Goal: Register for event/course

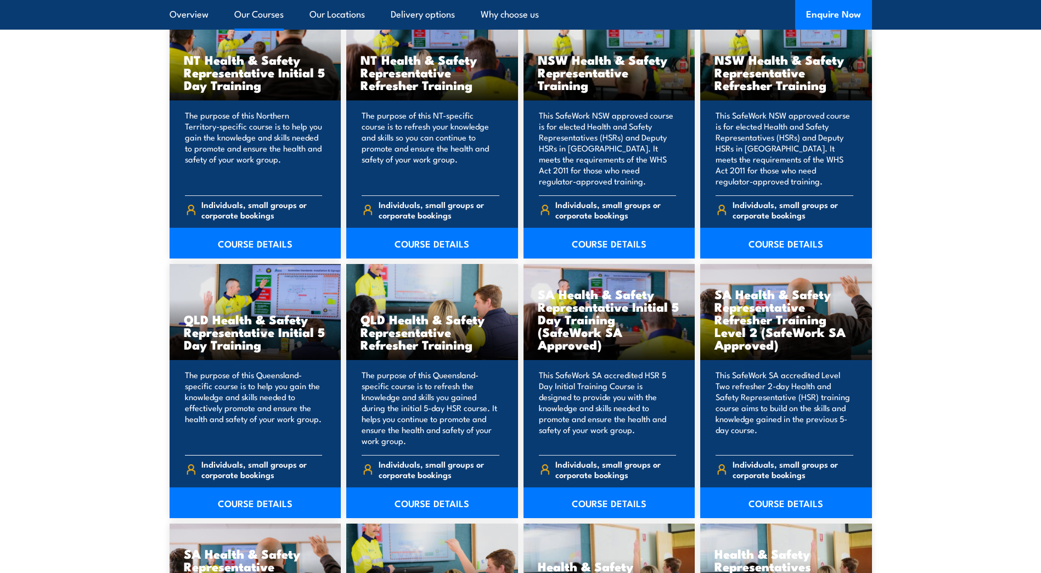
scroll to position [1208, 0]
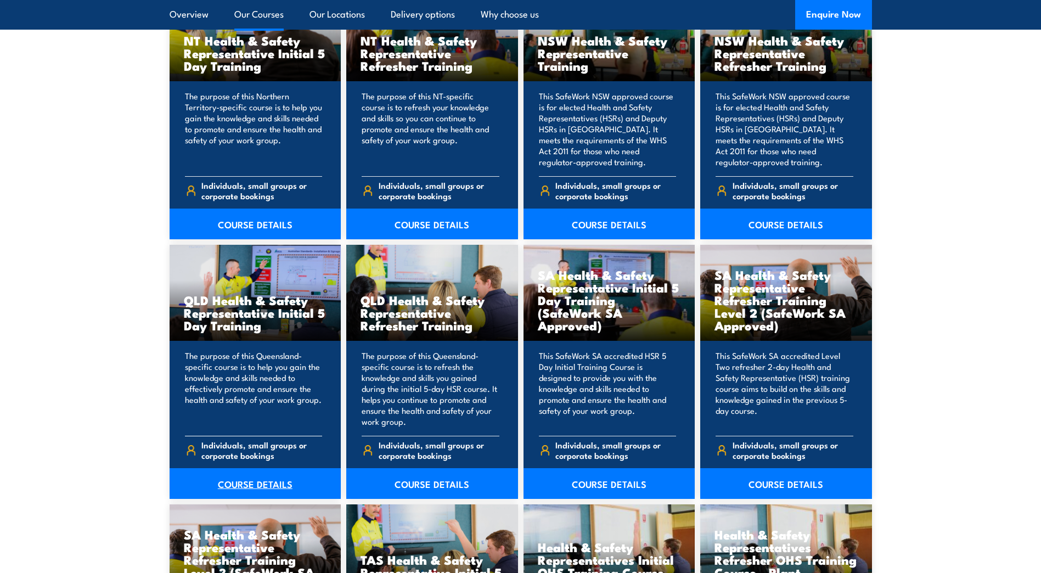
click at [274, 477] on link "COURSE DETAILS" at bounding box center [256, 483] width 172 height 31
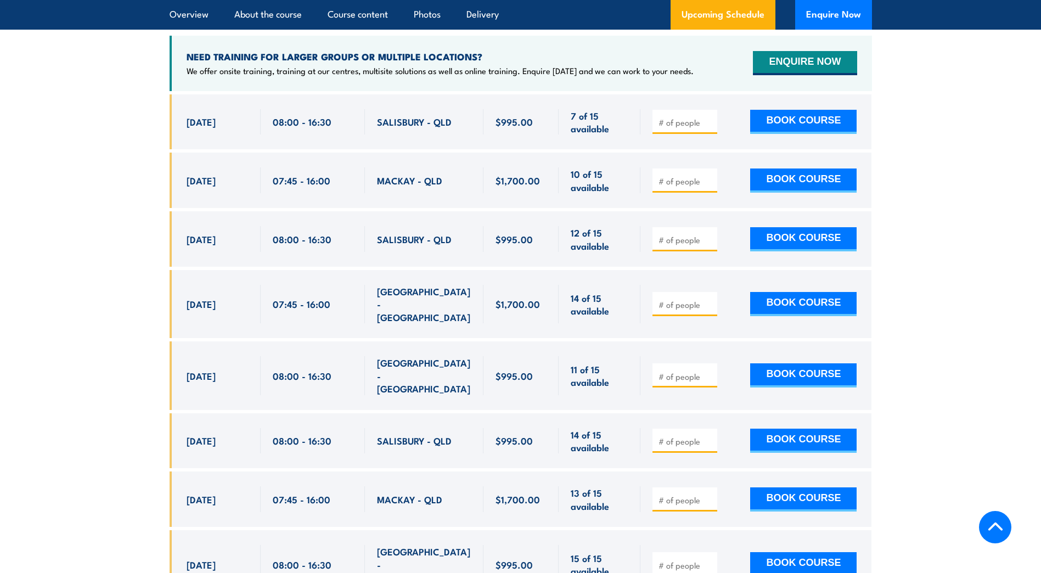
scroll to position [2031, 0]
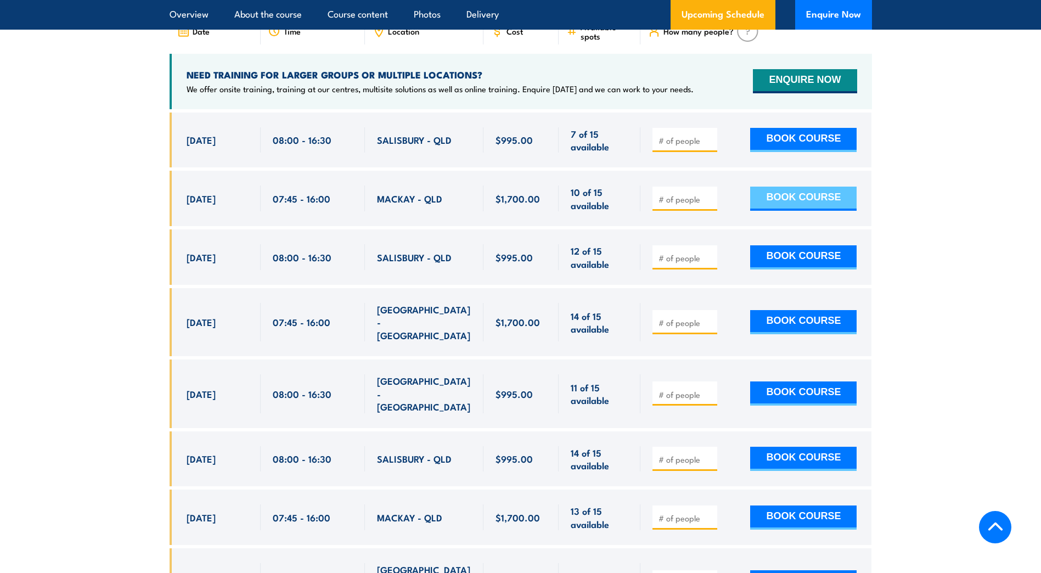
click at [777, 194] on button "BOOK COURSE" at bounding box center [803, 199] width 106 height 24
click at [711, 194] on input "2" at bounding box center [686, 199] width 55 height 11
type input "1"
click at [709, 198] on input "1" at bounding box center [686, 199] width 55 height 11
click at [807, 193] on button "BOOK COURSE" at bounding box center [803, 199] width 106 height 24
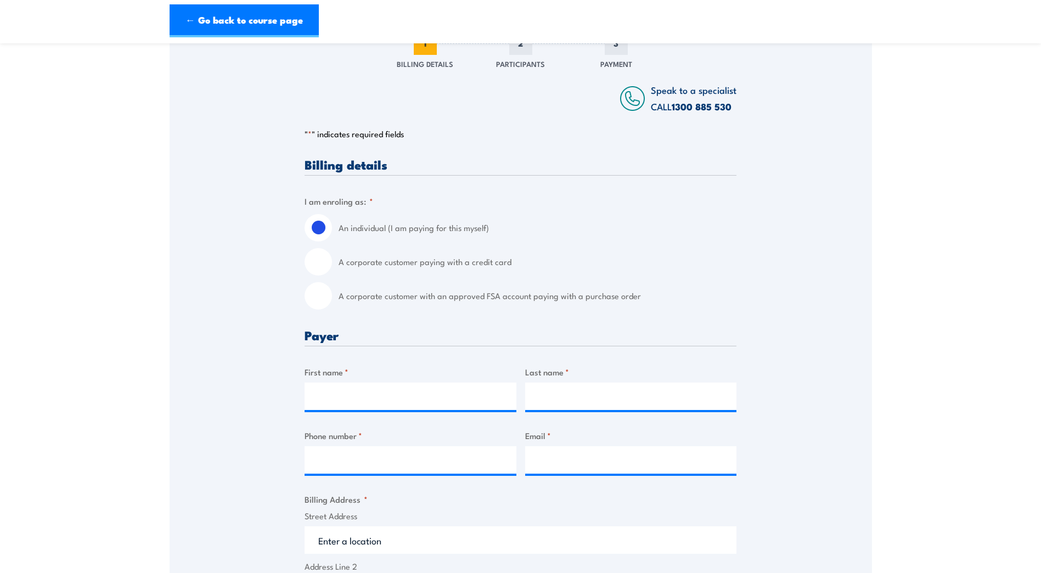
scroll to position [165, 0]
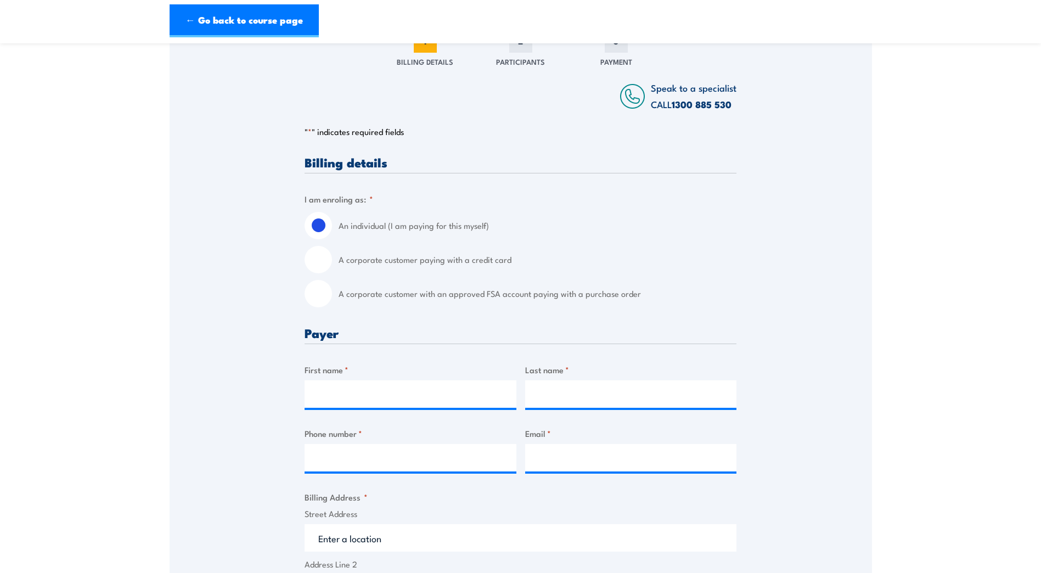
click at [313, 265] on input "A corporate customer paying with a credit card" at bounding box center [318, 259] width 27 height 27
radio input "true"
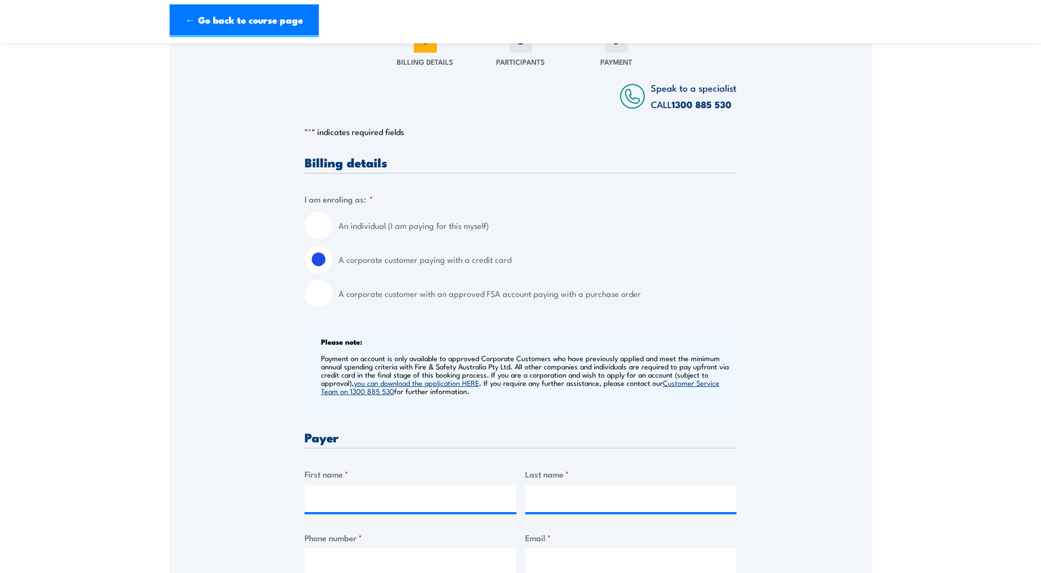
click at [326, 301] on input "A corporate customer with an approved FSA account paying with a purchase order" at bounding box center [318, 293] width 27 height 27
radio input "true"
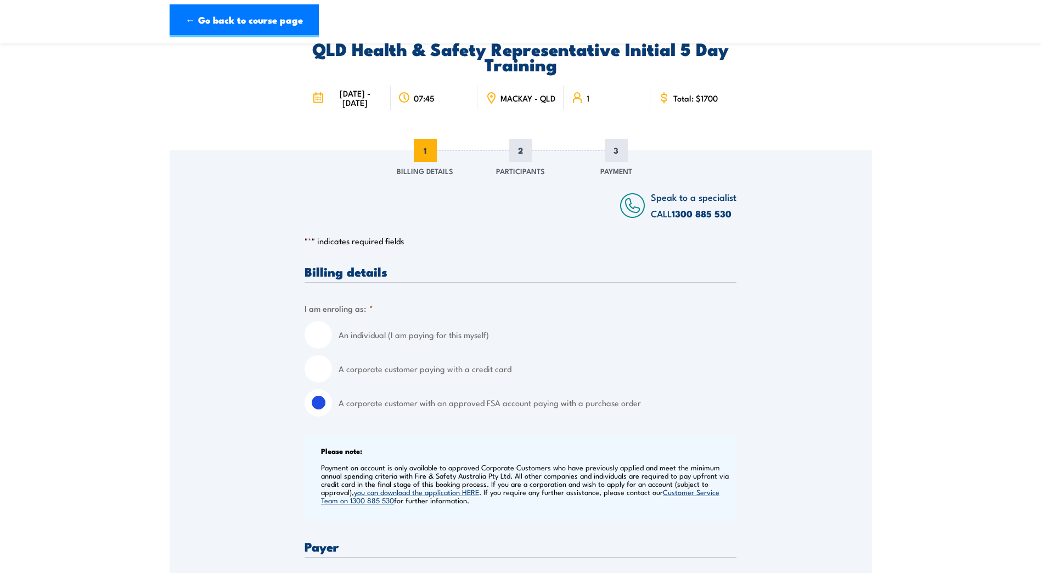
scroll to position [55, 0]
click at [320, 378] on input "A corporate customer paying with a credit card" at bounding box center [318, 369] width 27 height 27
radio input "true"
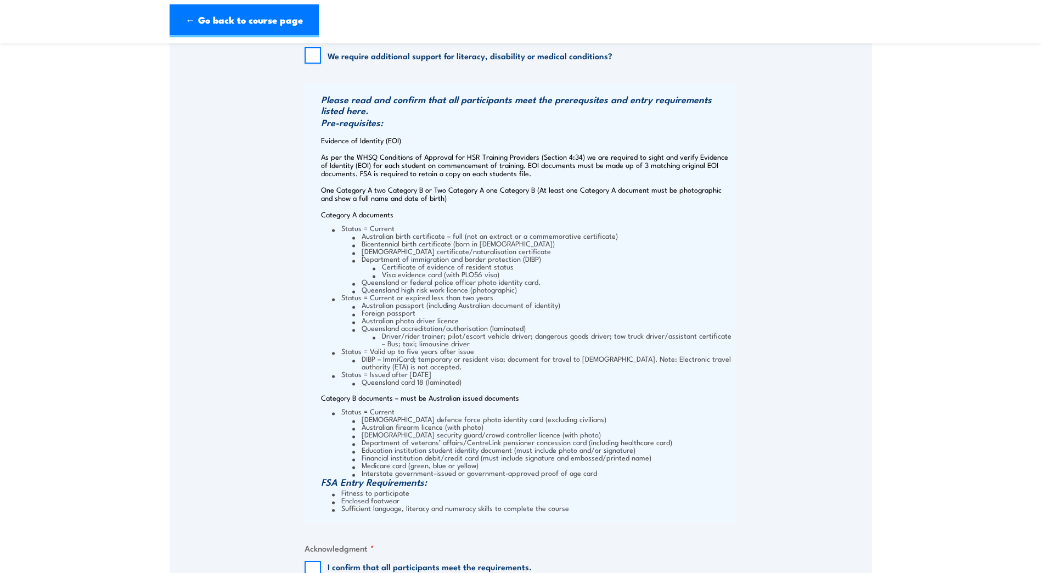
scroll to position [1208, 0]
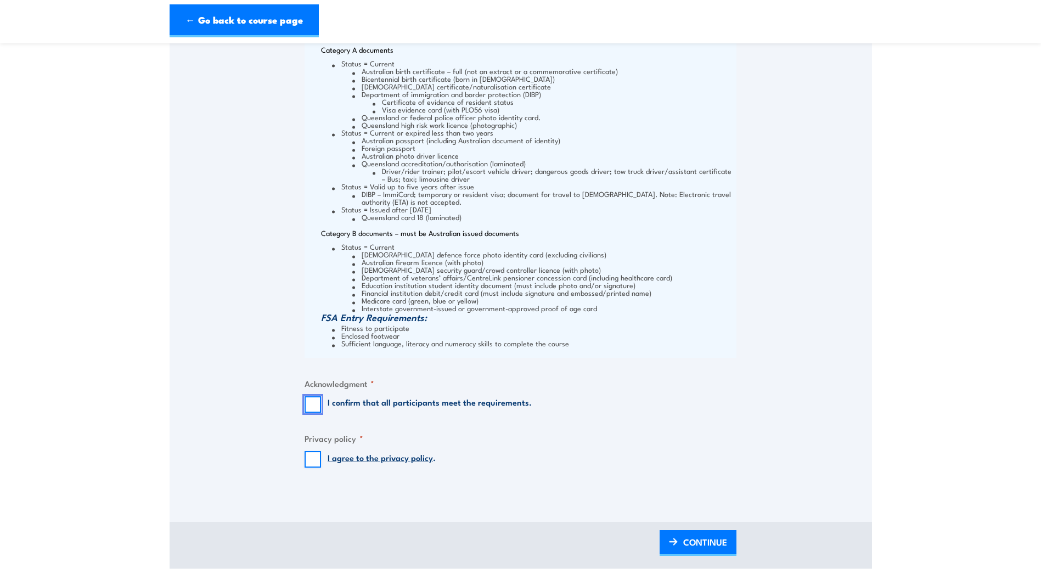
click at [316, 412] on input "I confirm that all participants meet the requirements." at bounding box center [313, 404] width 16 height 16
checkbox input "true"
click at [316, 468] on input "I agree to the privacy policy ." at bounding box center [313, 459] width 16 height 16
checkbox input "true"
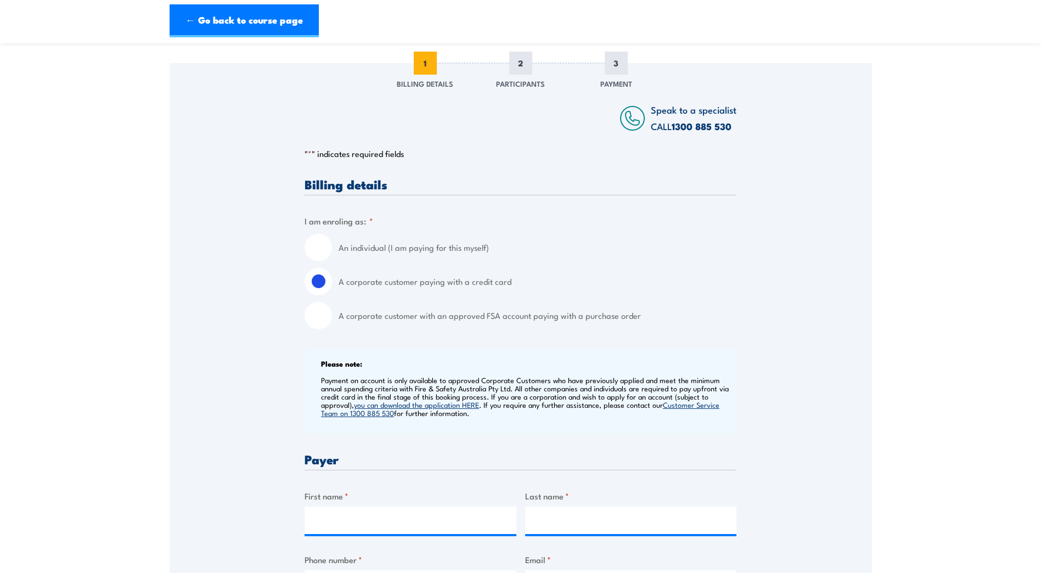
scroll to position [0, 0]
